Goal: Transaction & Acquisition: Purchase product/service

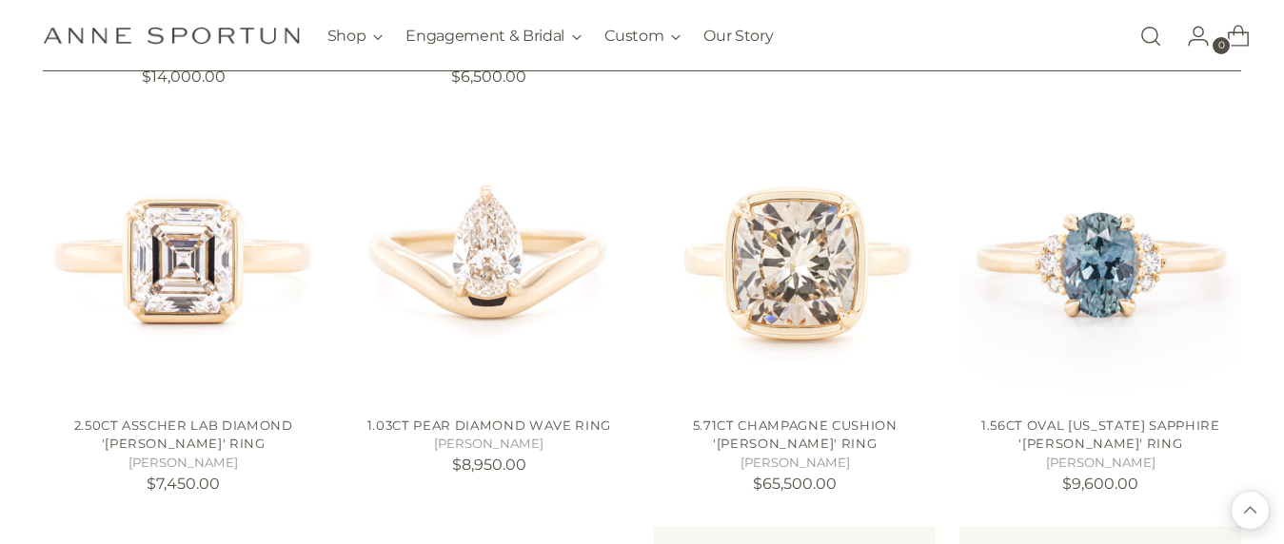
scroll to position [1568, 0]
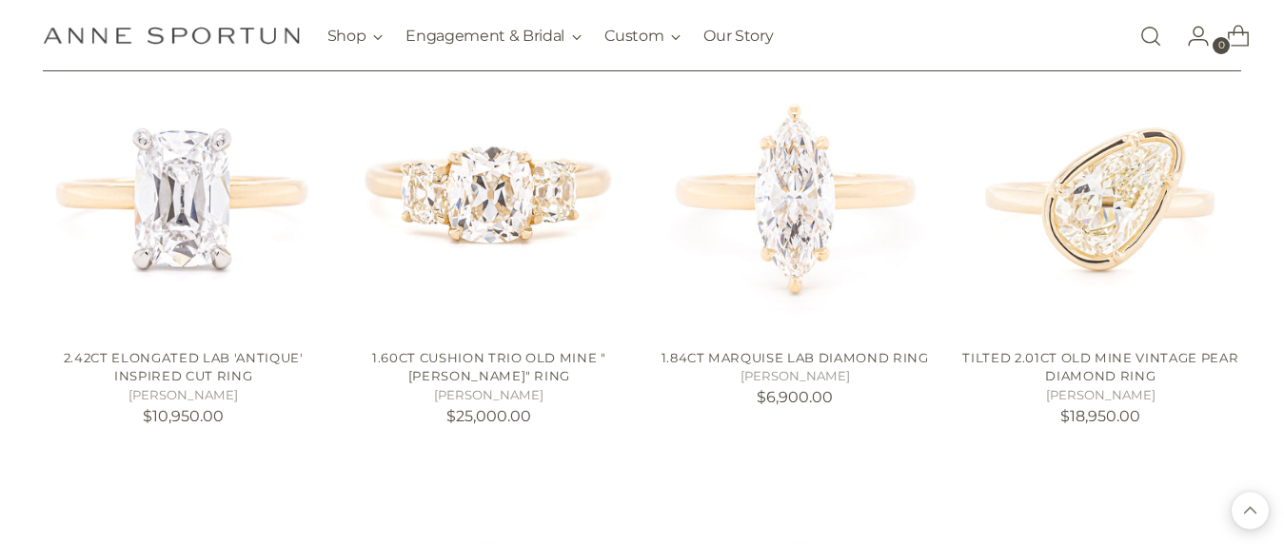
scroll to position [2456, 0]
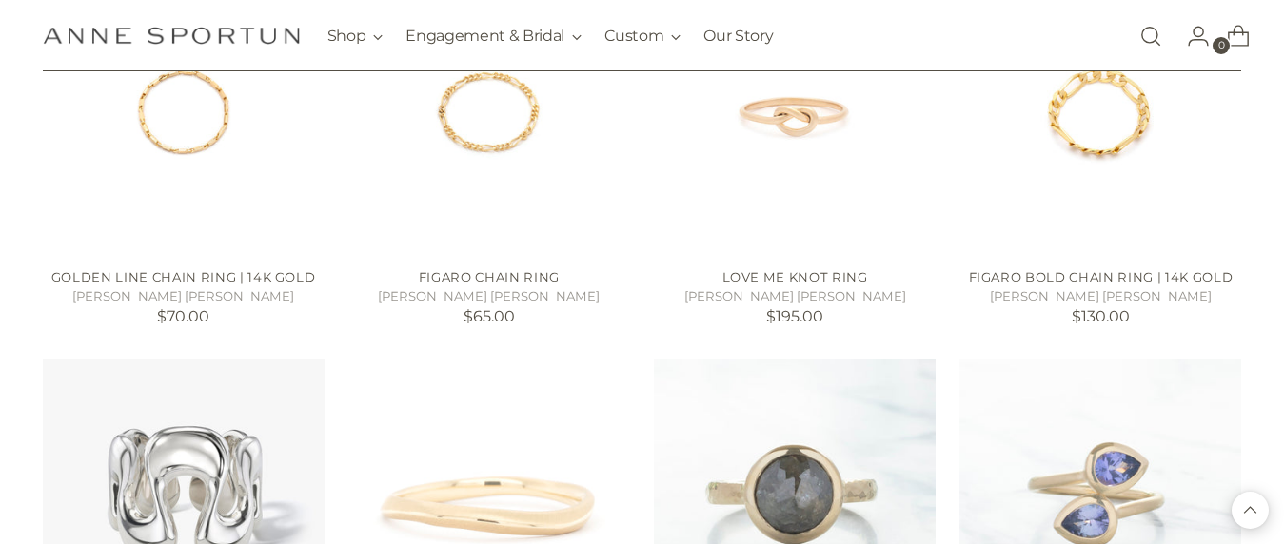
scroll to position [4566, 0]
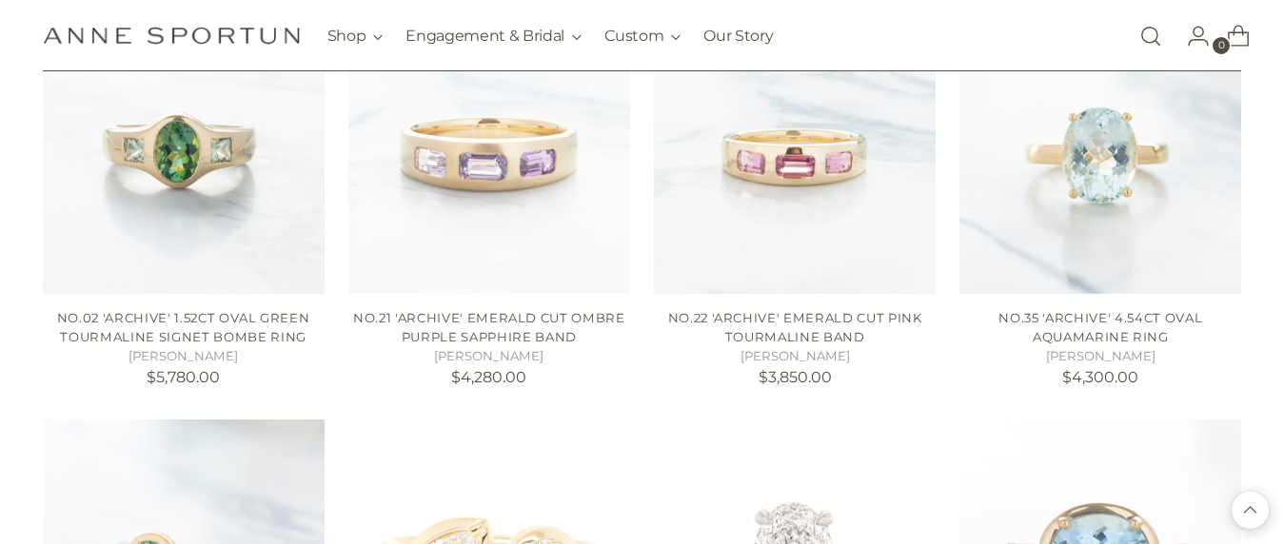
scroll to position [5756, 0]
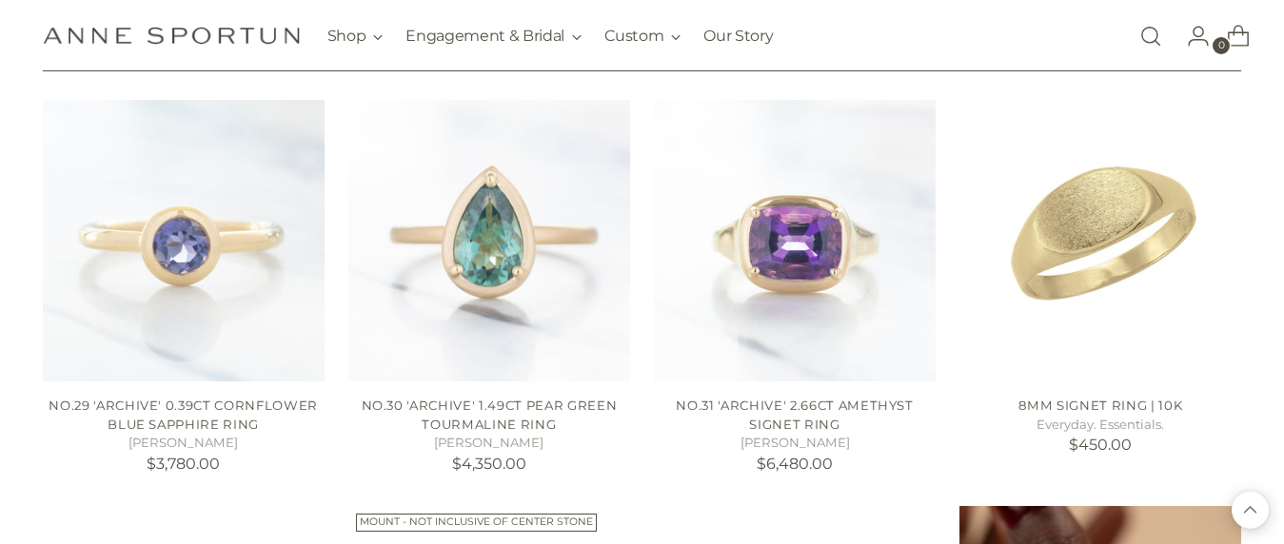
scroll to position [6883, 0]
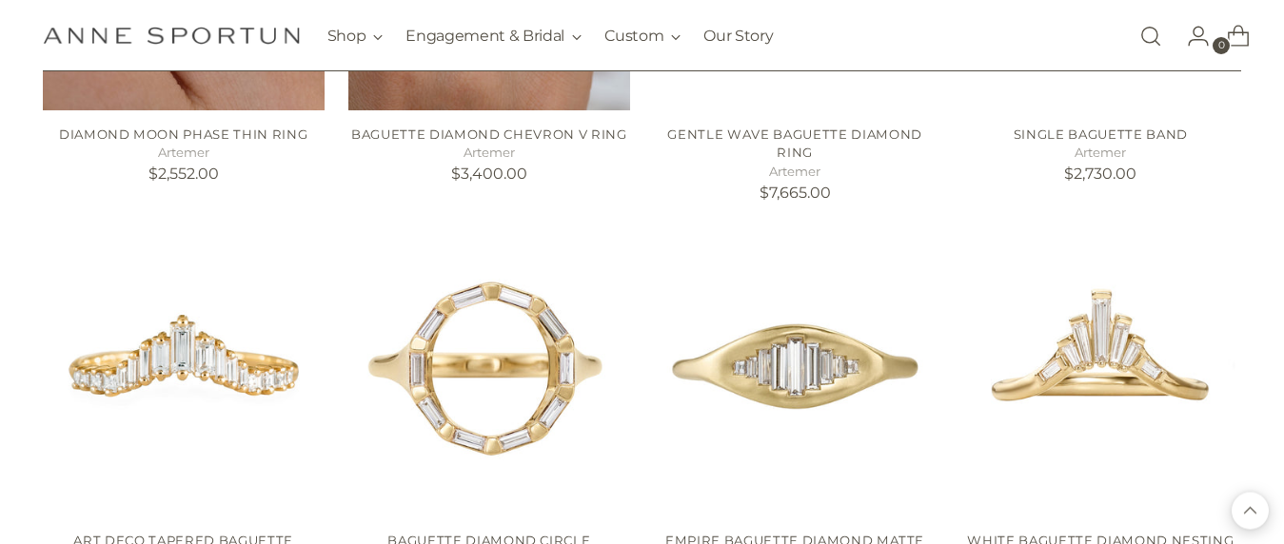
scroll to position [8078, 0]
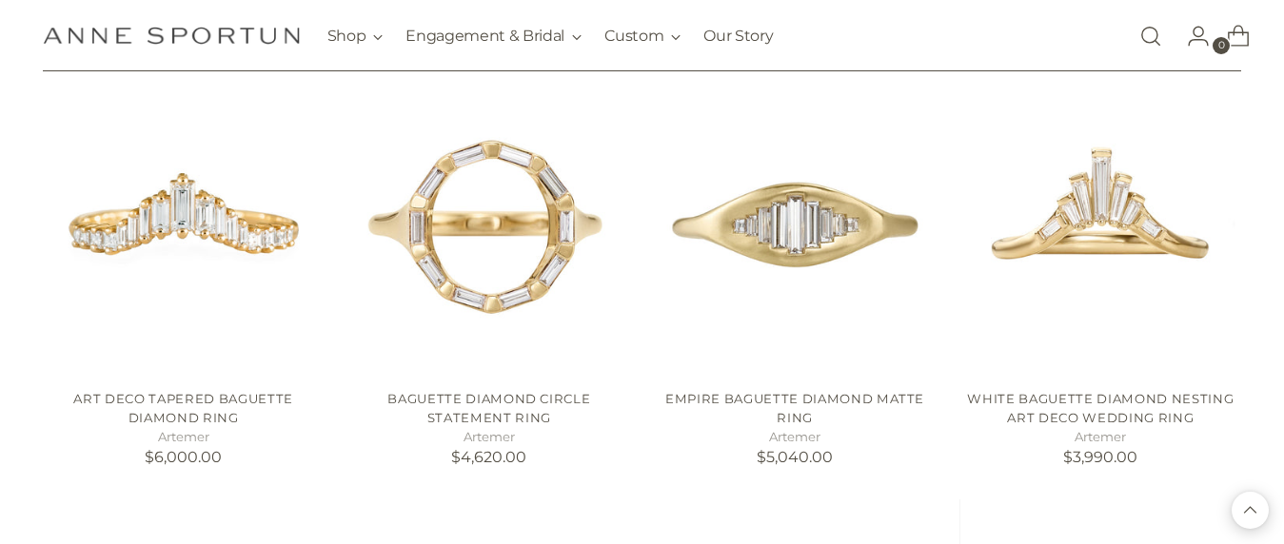
click at [1157, 39] on link "Open search modal" at bounding box center [1151, 36] width 38 height 38
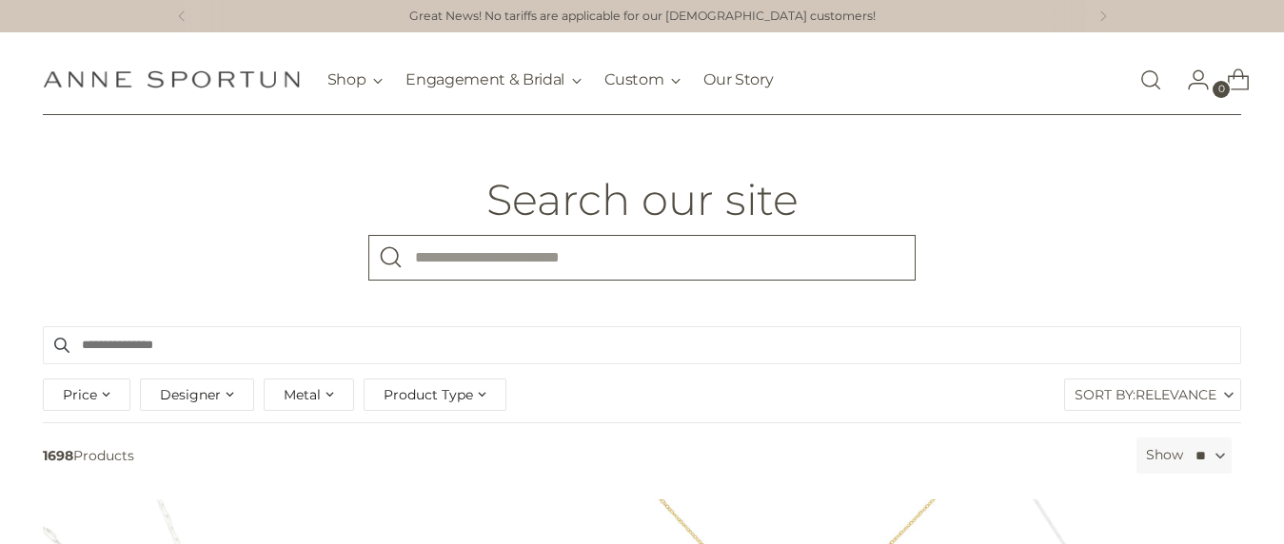
click at [723, 249] on input "What are you looking for?" at bounding box center [641, 258] width 547 height 46
type input "****"
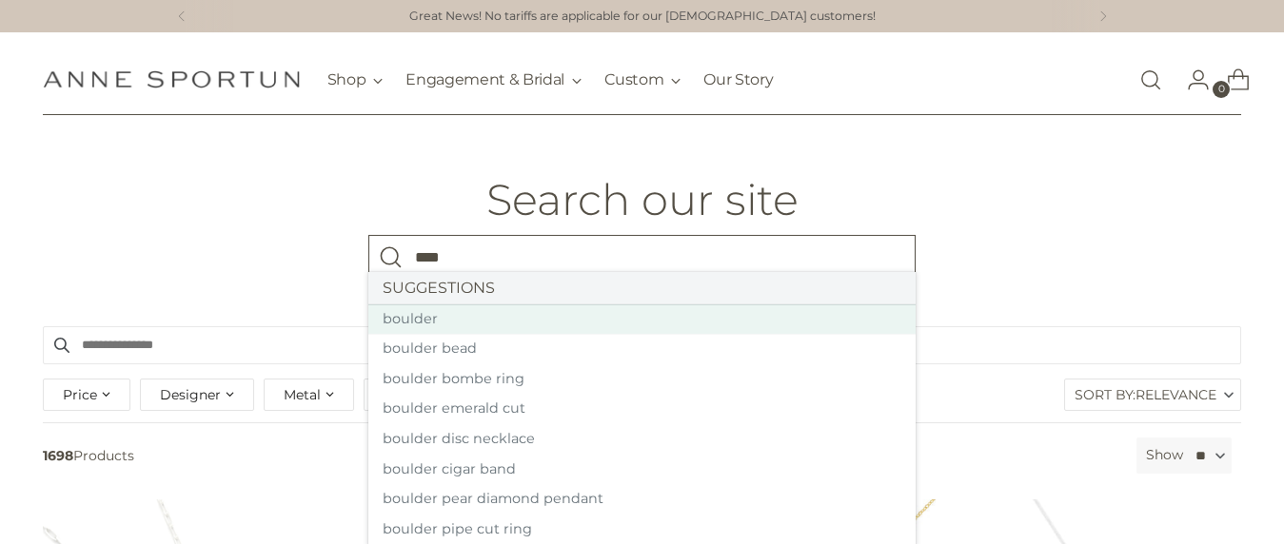
click at [421, 310] on link "boulder" at bounding box center [641, 320] width 547 height 30
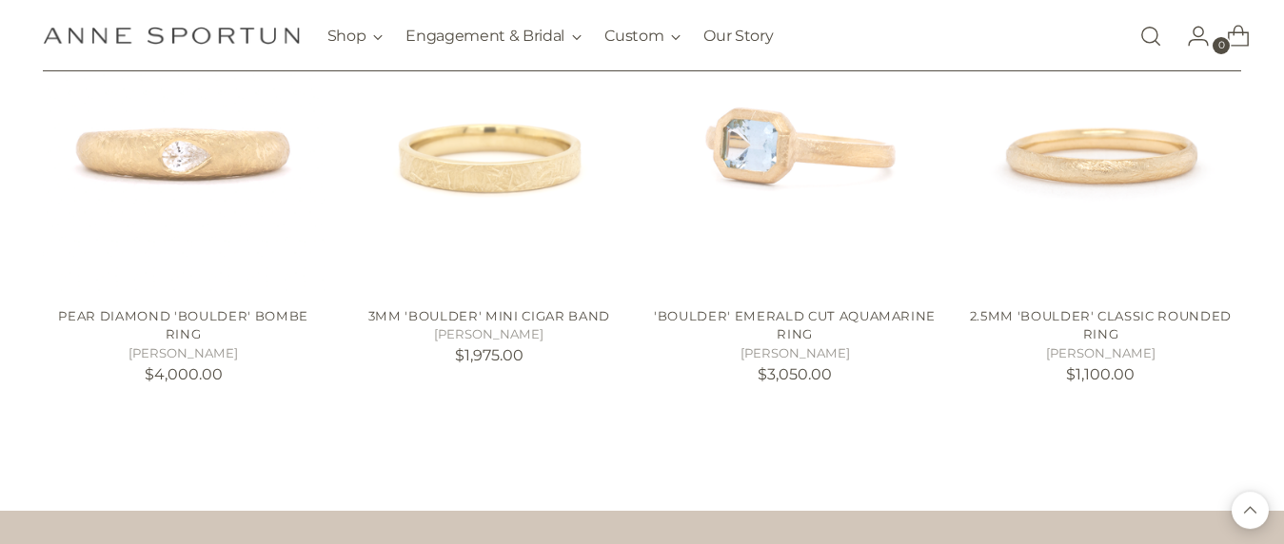
scroll to position [1718, 0]
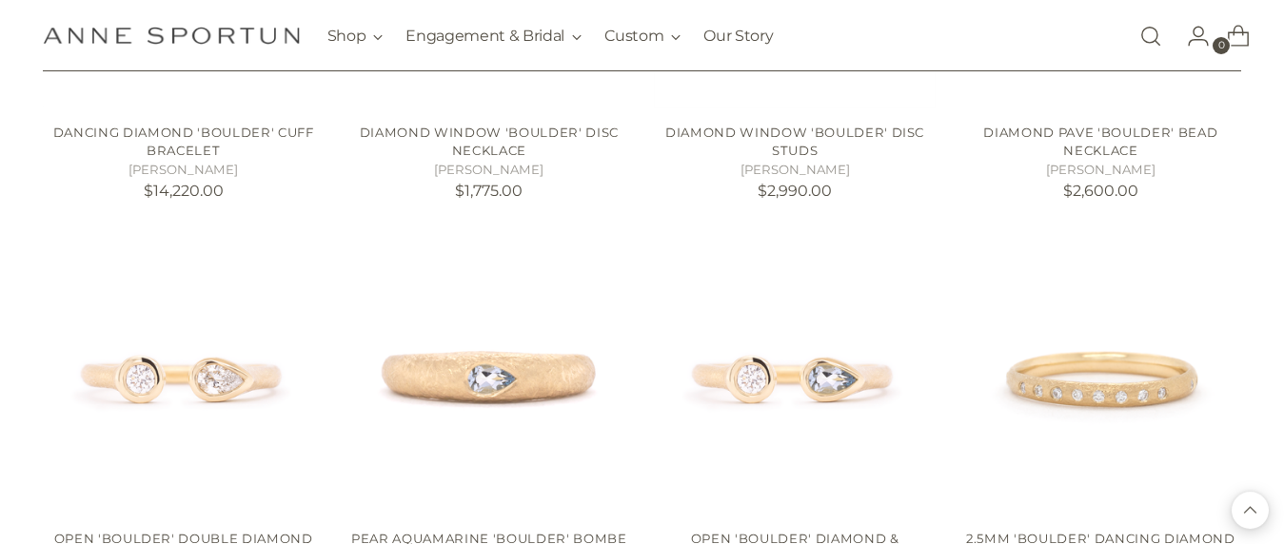
scroll to position [2697, 0]
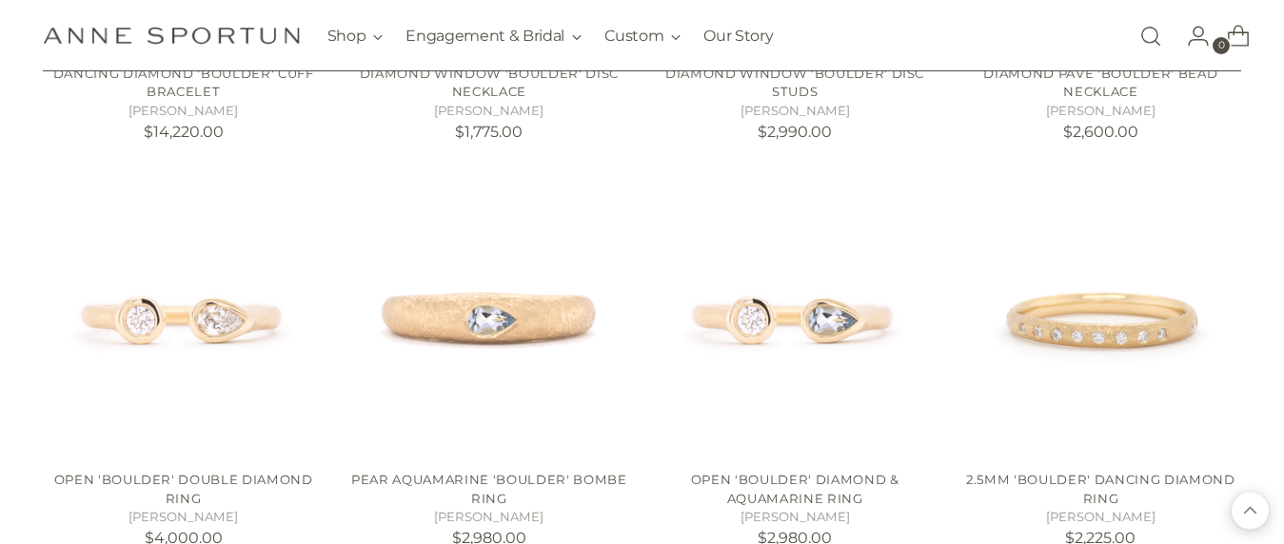
scroll to position [2551, 0]
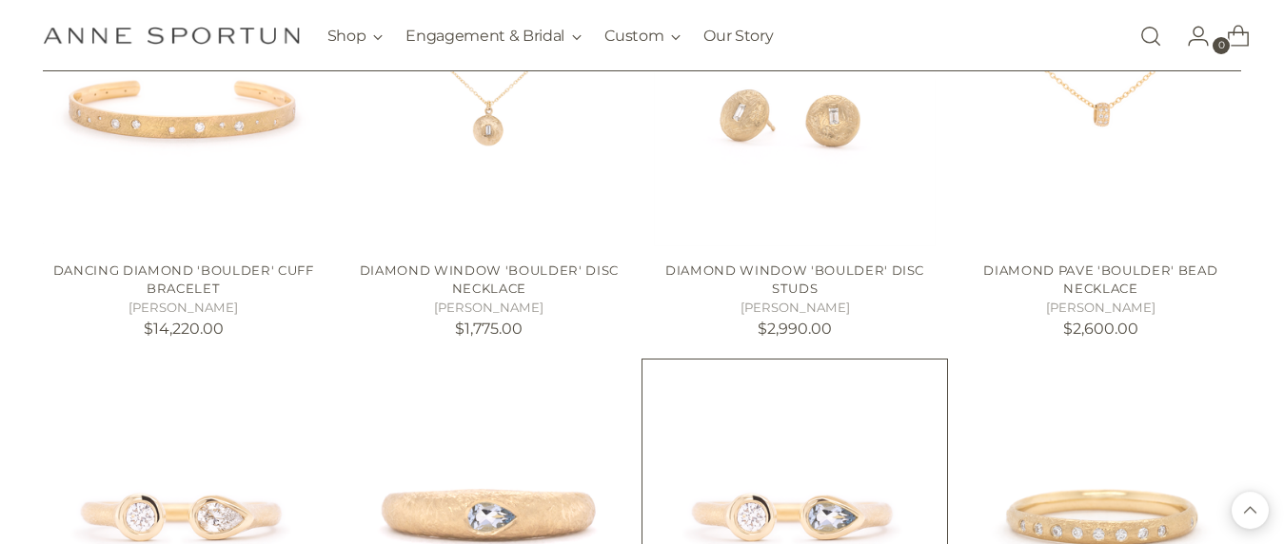
click at [0, 0] on img "Open 'Boulder' Diamond & Aquamarine Ring" at bounding box center [0, 0] width 0 height 0
